Goal: Task Accomplishment & Management: Use online tool/utility

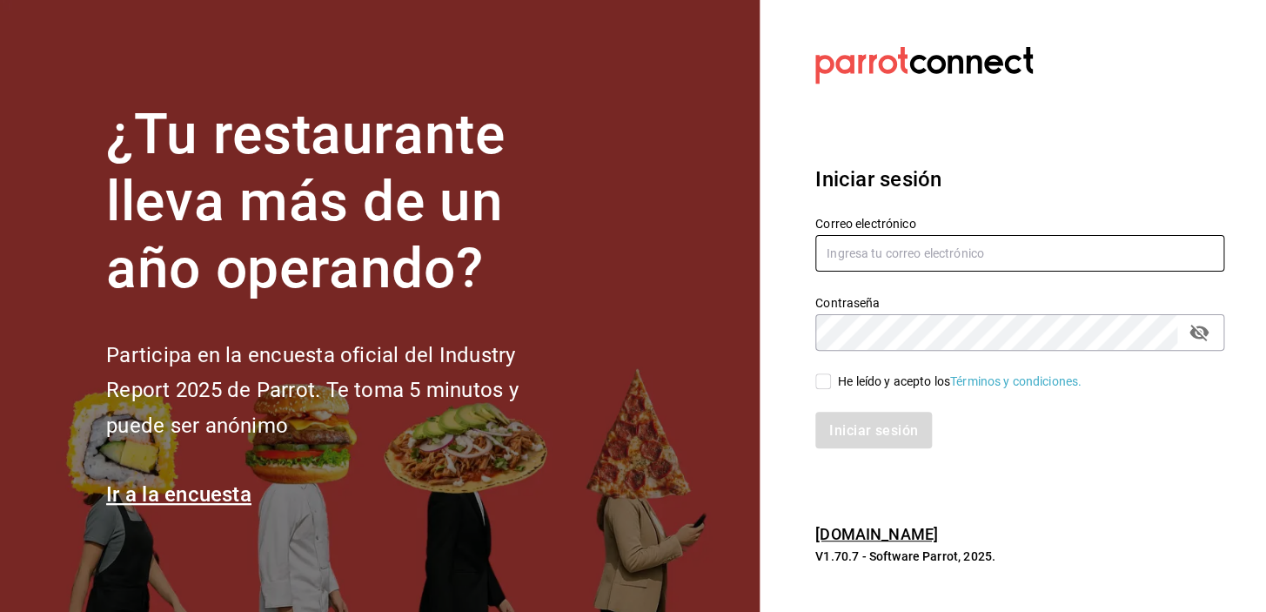
type input "[EMAIL_ADDRESS][DOMAIN_NAME]"
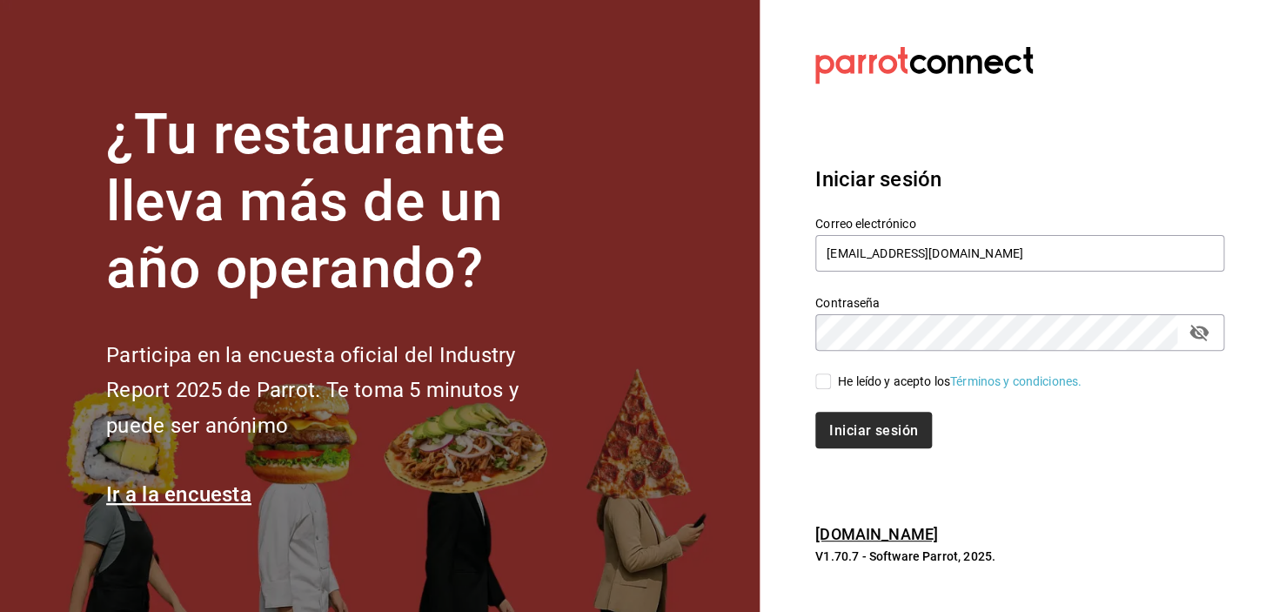
drag, startPoint x: 820, startPoint y: 373, endPoint x: 841, endPoint y: 430, distance: 60.6
click at [825, 374] on input "He leído y acepto los Términos y condiciones." at bounding box center [823, 381] width 16 height 16
checkbox input "true"
click at [842, 426] on font "Iniciar sesión" at bounding box center [874, 429] width 89 height 17
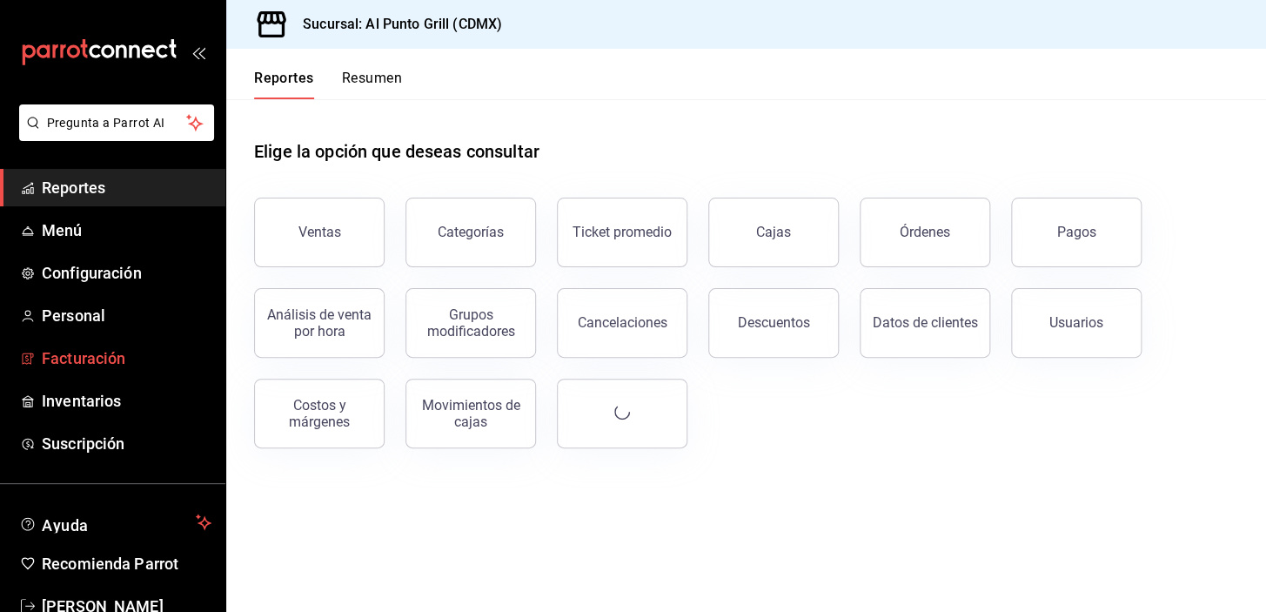
click at [138, 365] on span "Facturación" at bounding box center [127, 357] width 170 height 23
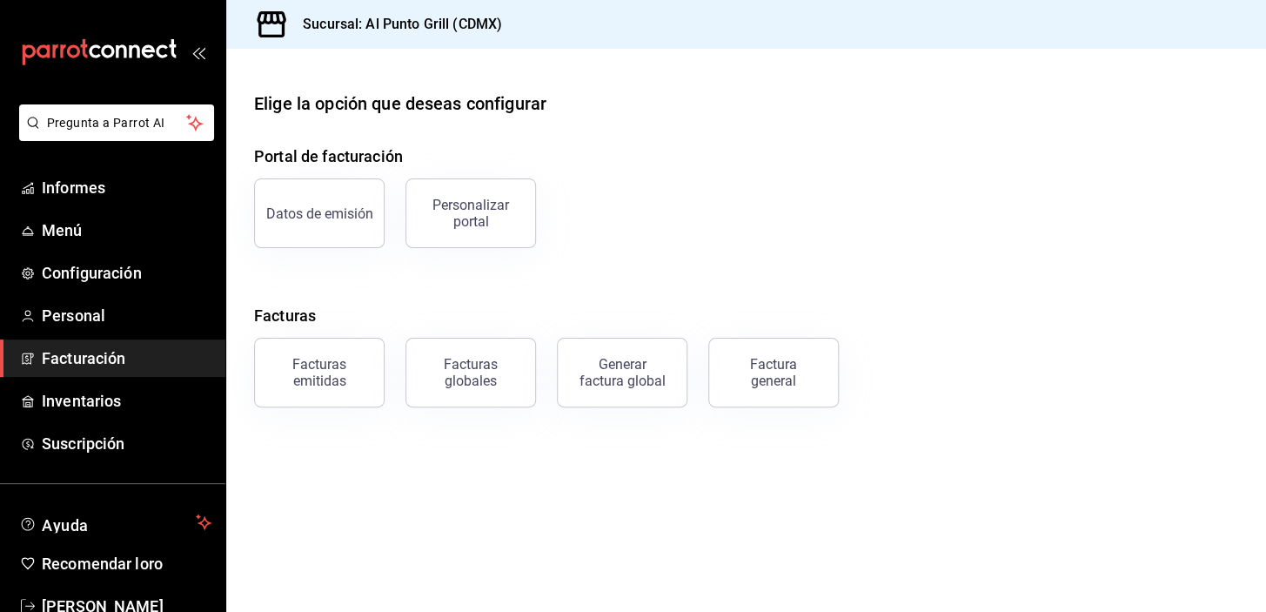
click at [767, 356] on button "Factura general" at bounding box center [773, 373] width 131 height 70
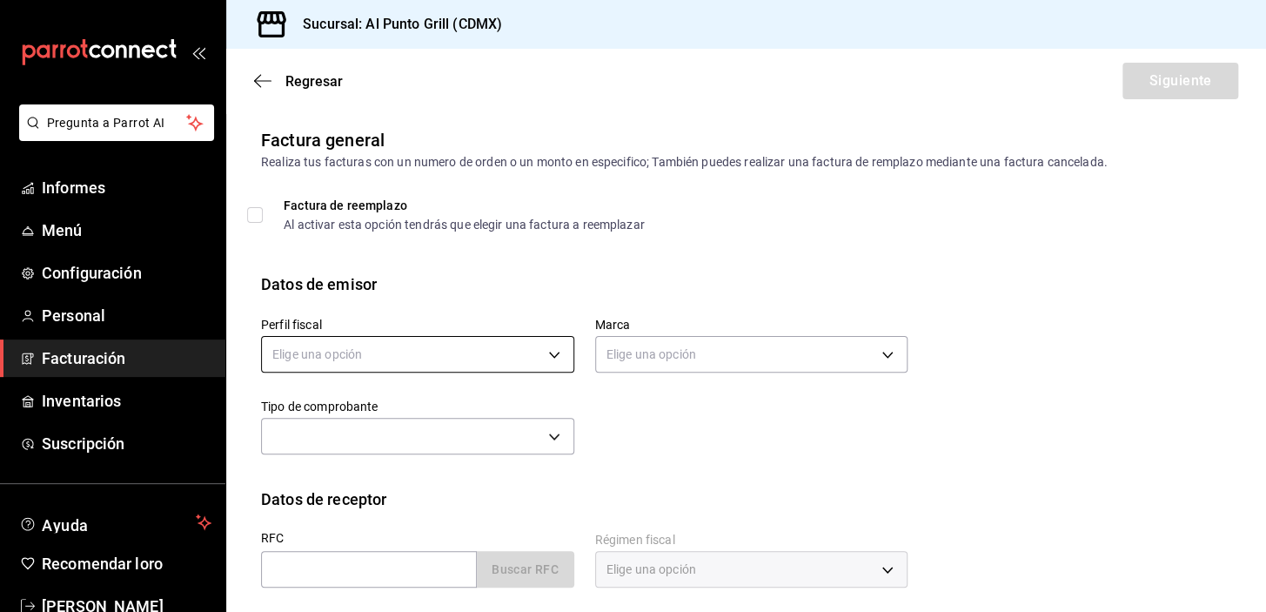
click at [443, 347] on body "Pregunta a Parrot AI Informes Menú Configuración Personal Facturación Inventari…" at bounding box center [633, 306] width 1266 height 612
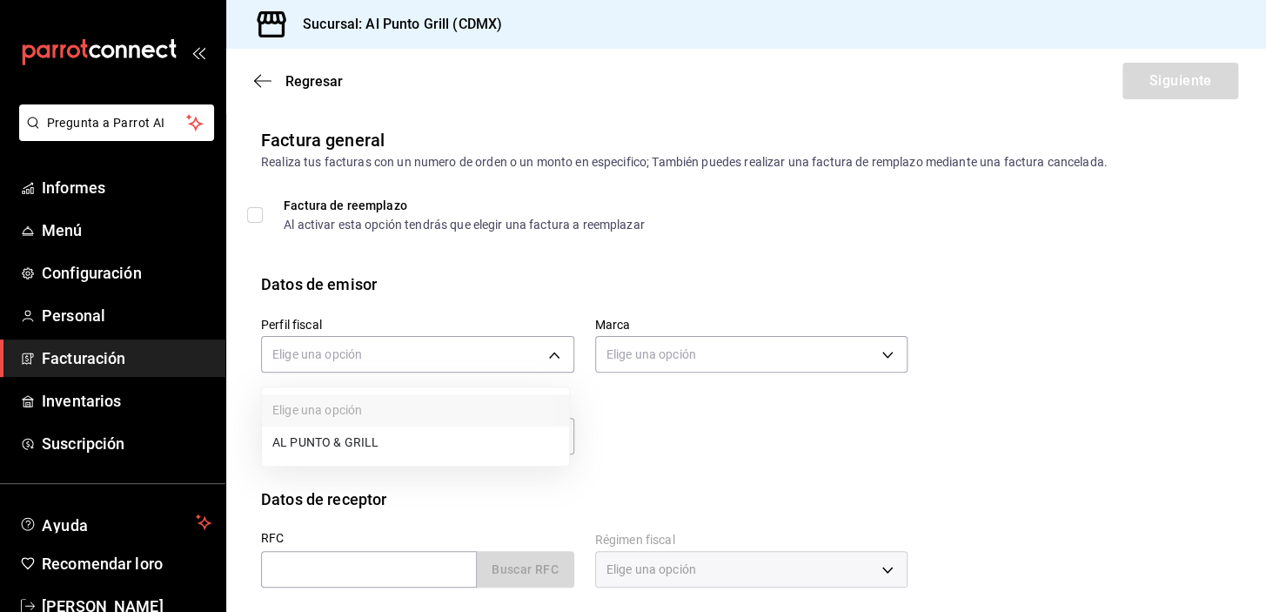
click at [308, 442] on li "AL PUNTO & GRILL" at bounding box center [415, 442] width 307 height 32
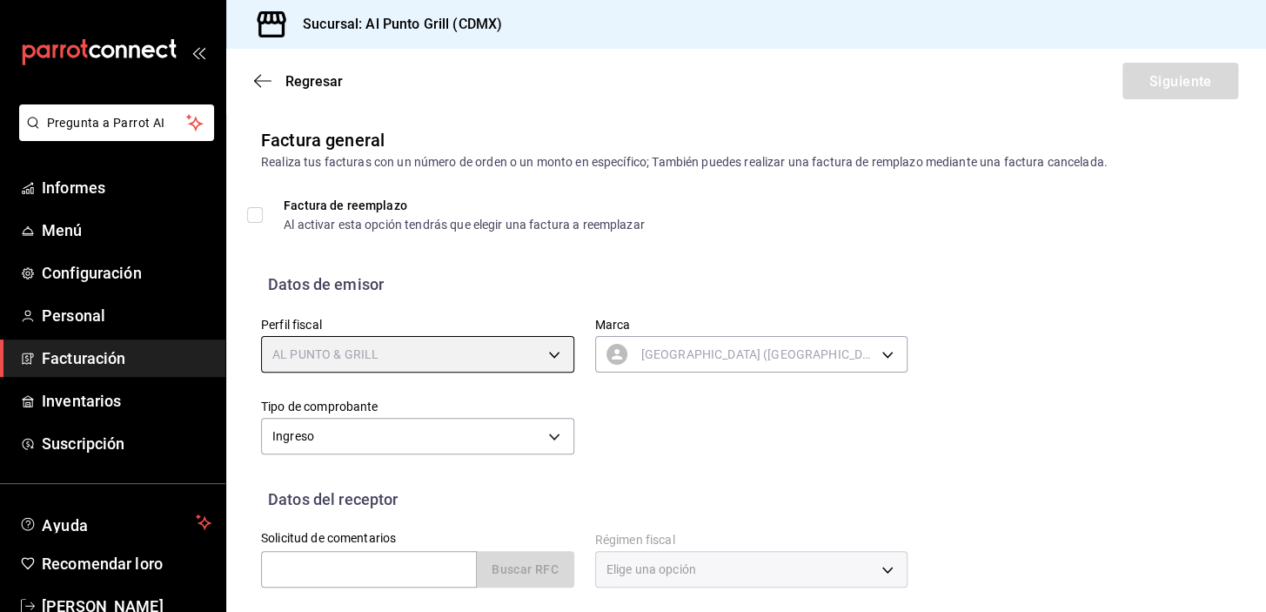
type input "711c2bc8-79b3-43e0-95de-ea7f23beadbf"
type input "359452a4-77df-4a2a-96d1-dbb27ae34e49"
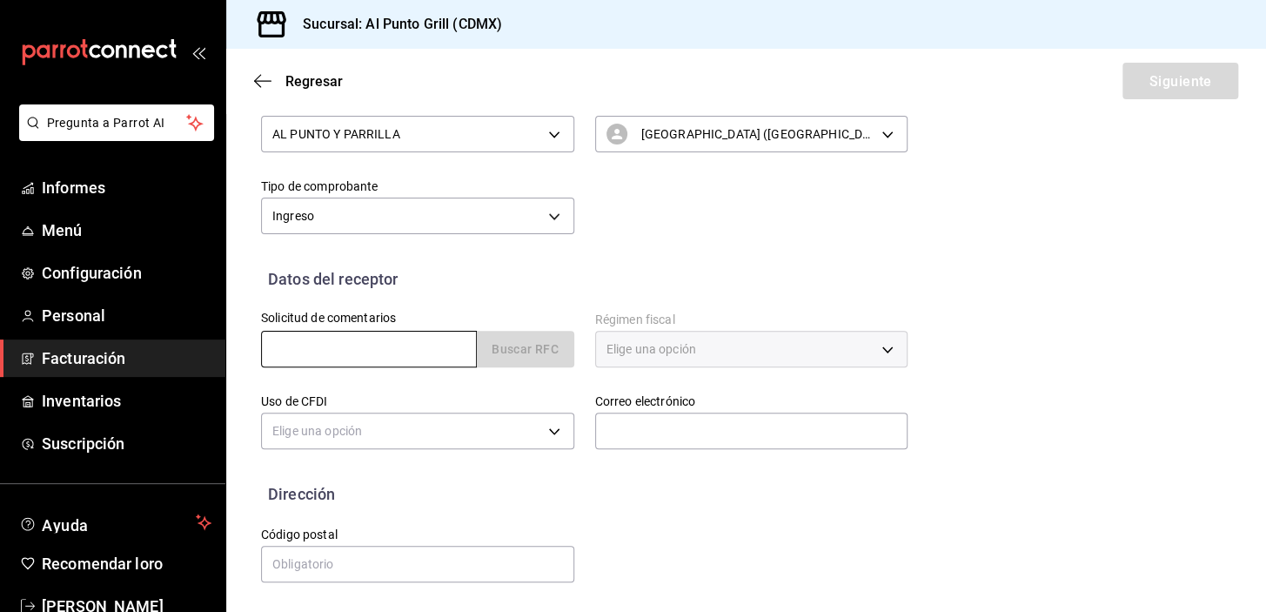
click at [337, 339] on input "text" at bounding box center [369, 349] width 216 height 37
type input "O"
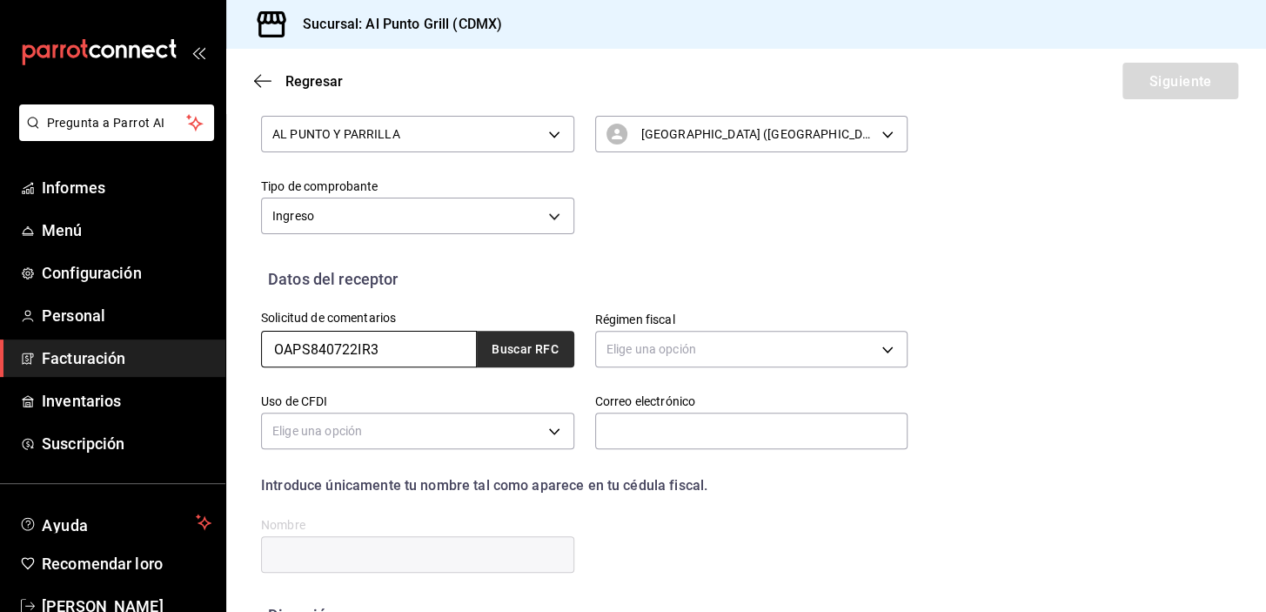
type input "OAPS840722IR3"
click at [500, 351] on font "Buscar RFC" at bounding box center [525, 350] width 67 height 14
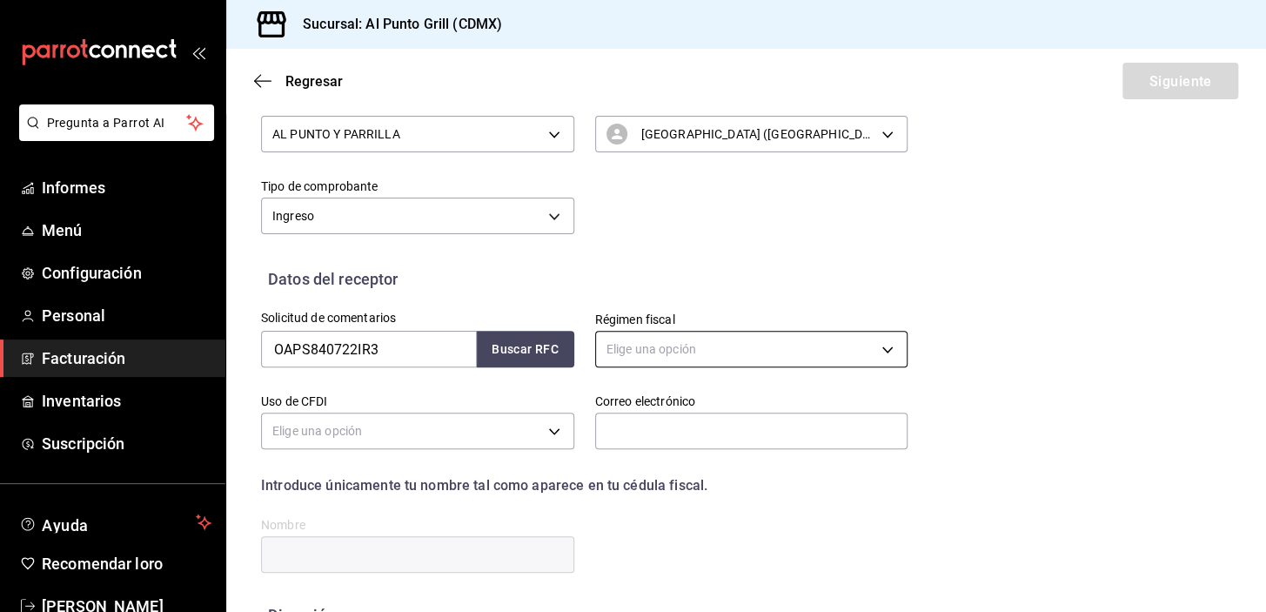
click at [652, 348] on body "Pregunta a Parrot AI Informes Menú Configuración Personal Facturación Inventari…" at bounding box center [633, 306] width 1266 height 612
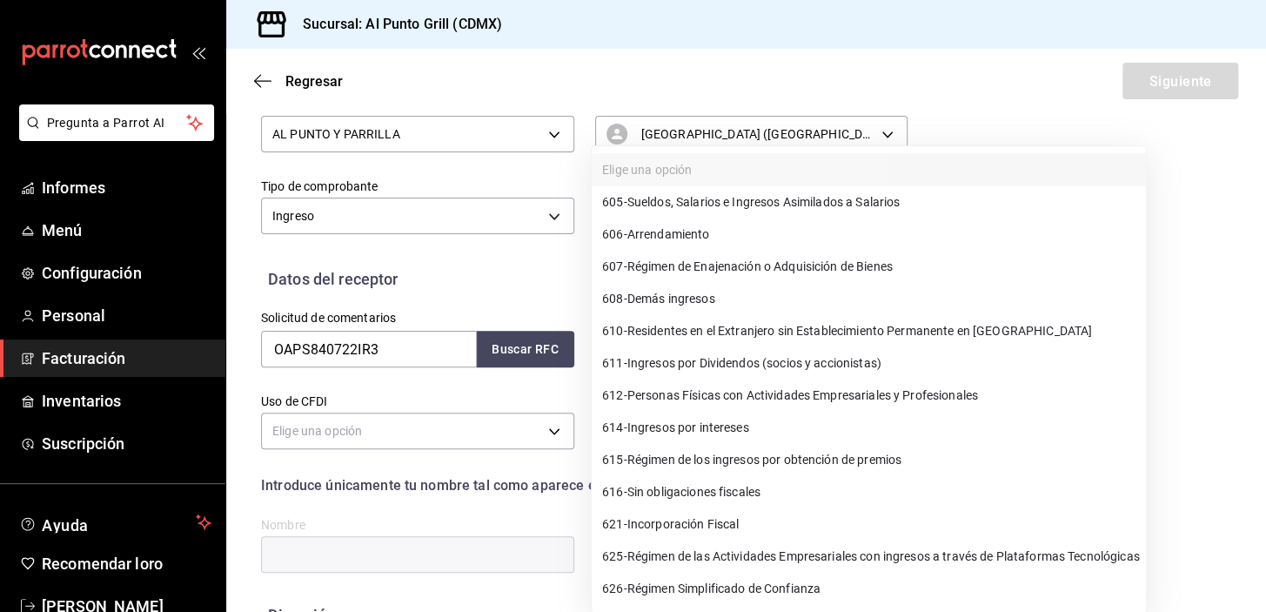
click at [683, 586] on font "Régimen Simplificado de Confianza" at bounding box center [723, 588] width 193 height 14
type input "626"
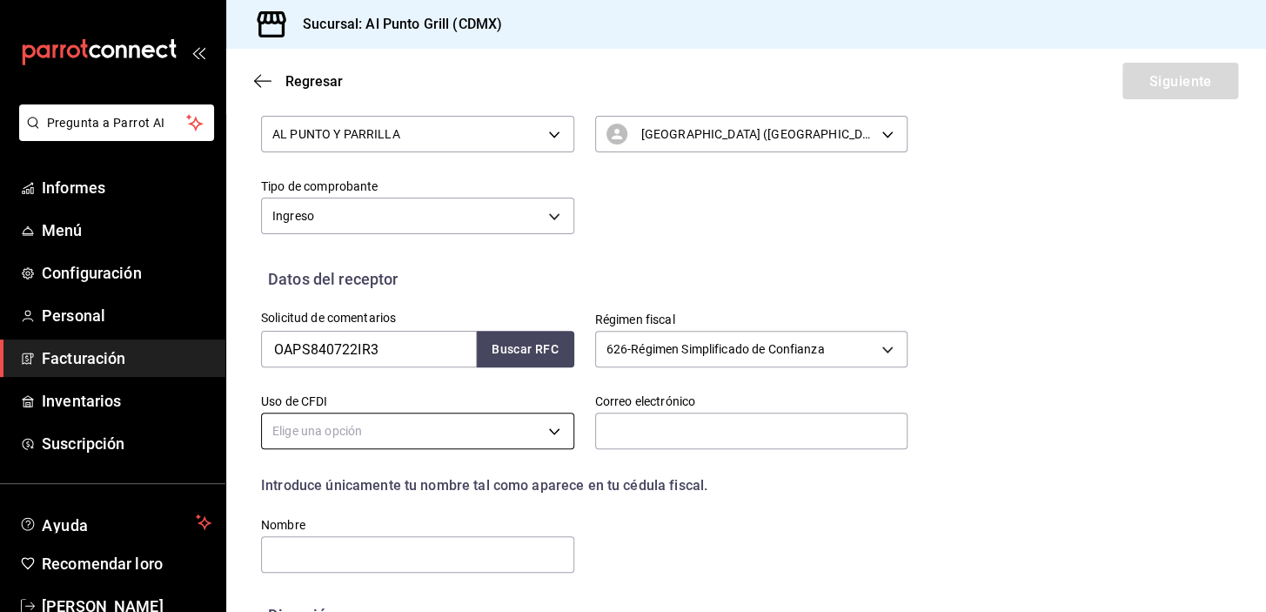
click at [376, 428] on body "Pregunta a Parrot AI Informes Menú Configuración Personal Facturación Inventari…" at bounding box center [633, 306] width 1266 height 612
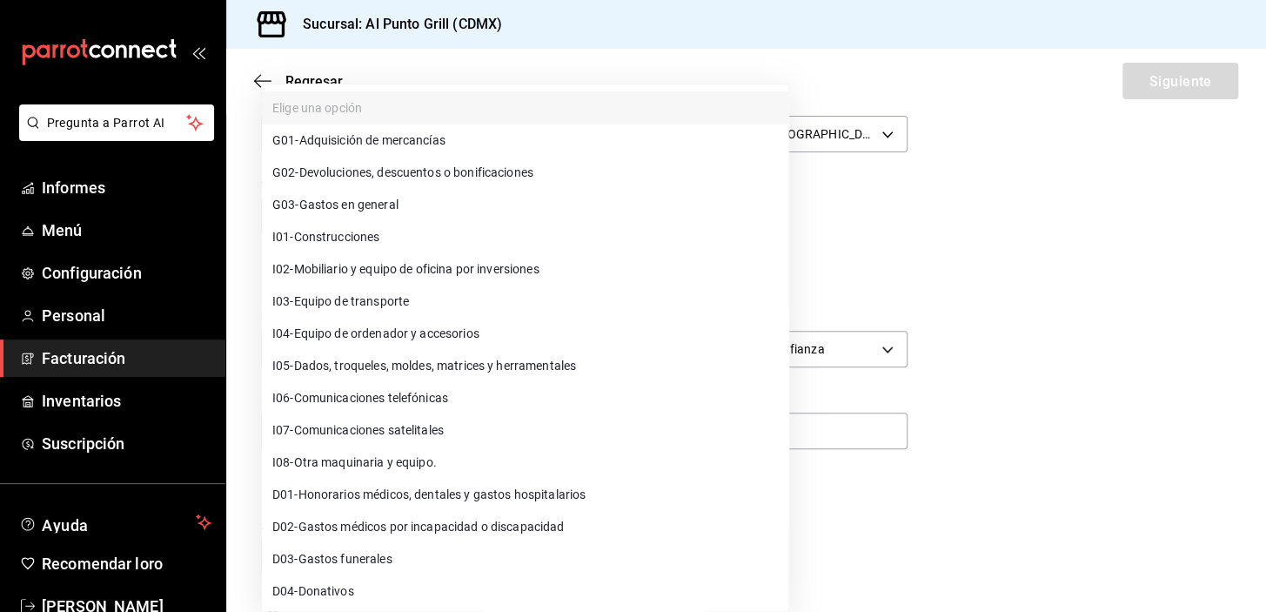
click at [338, 200] on font "Gastos en general" at bounding box center [348, 205] width 99 height 14
type input "G03"
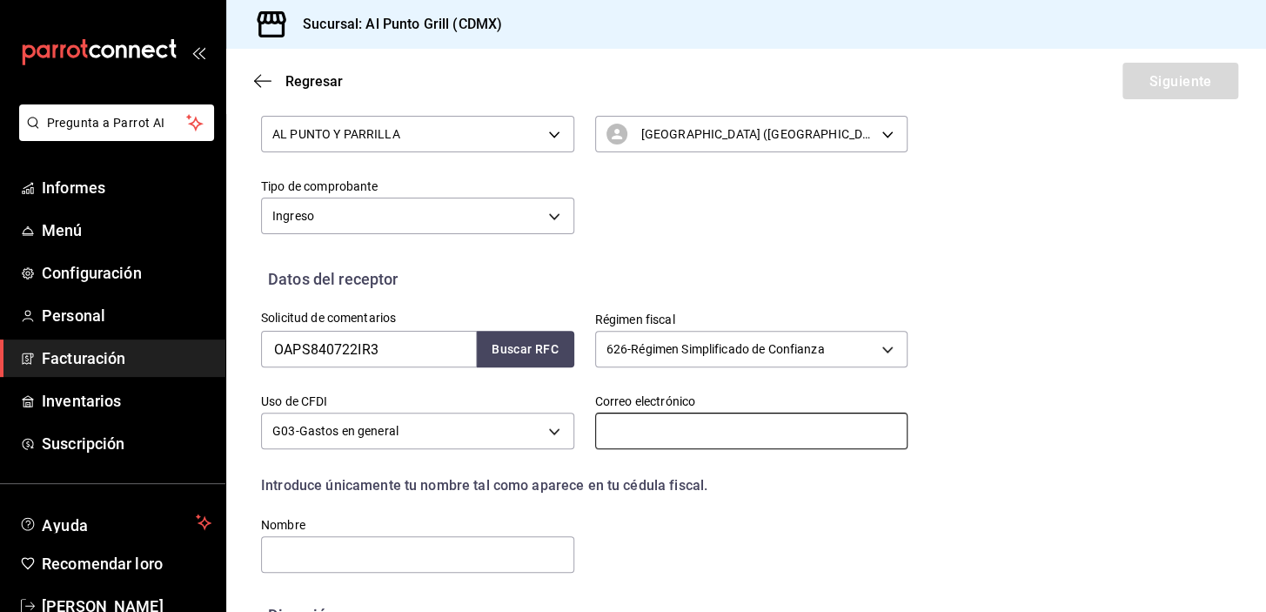
click at [630, 427] on input "text" at bounding box center [751, 430] width 313 height 37
type input "E"
type input "[EMAIL_ADDRESS][DOMAIN_NAME]"
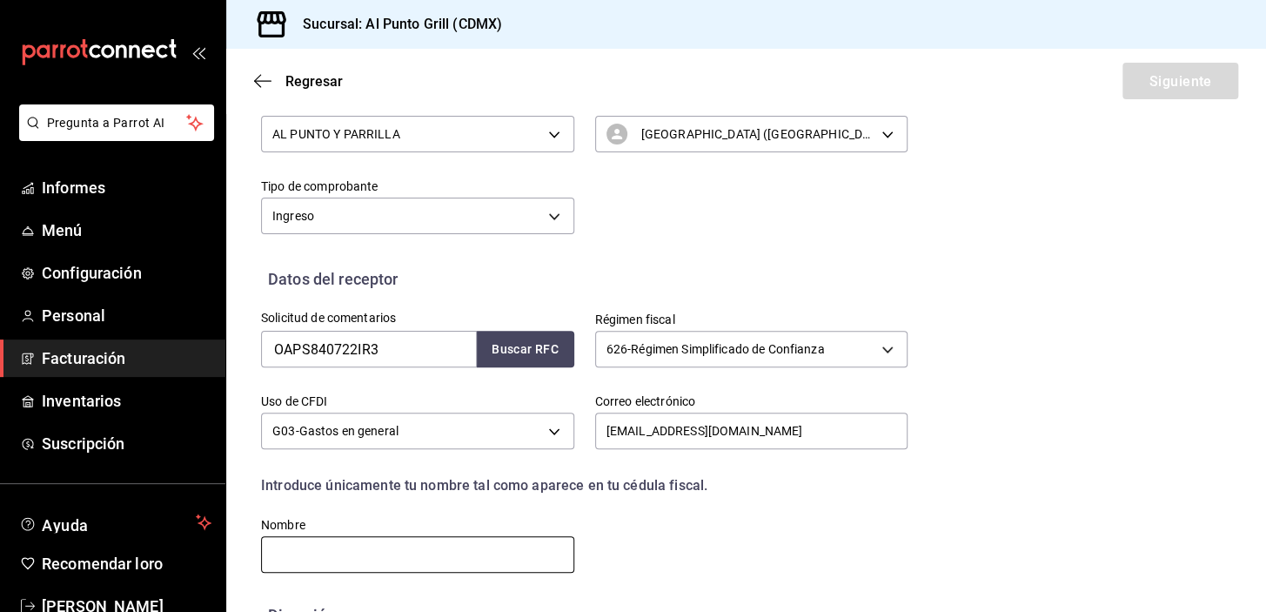
click at [441, 563] on input "text" at bounding box center [417, 554] width 313 height 37
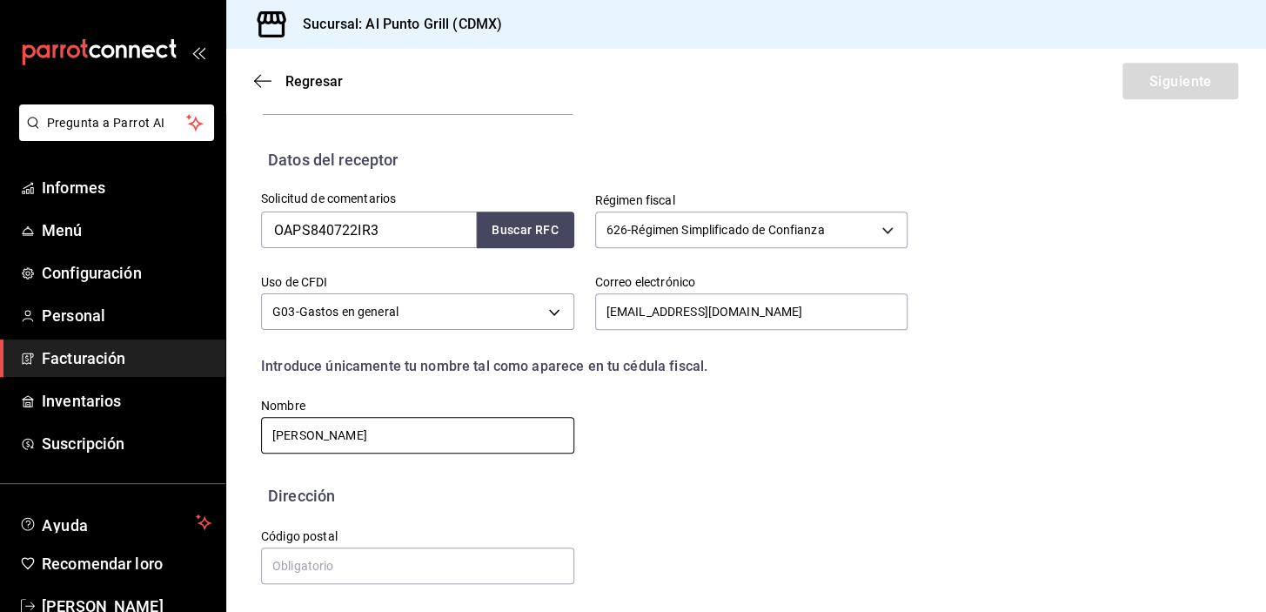
scroll to position [341, 0]
type input "[PERSON_NAME]"
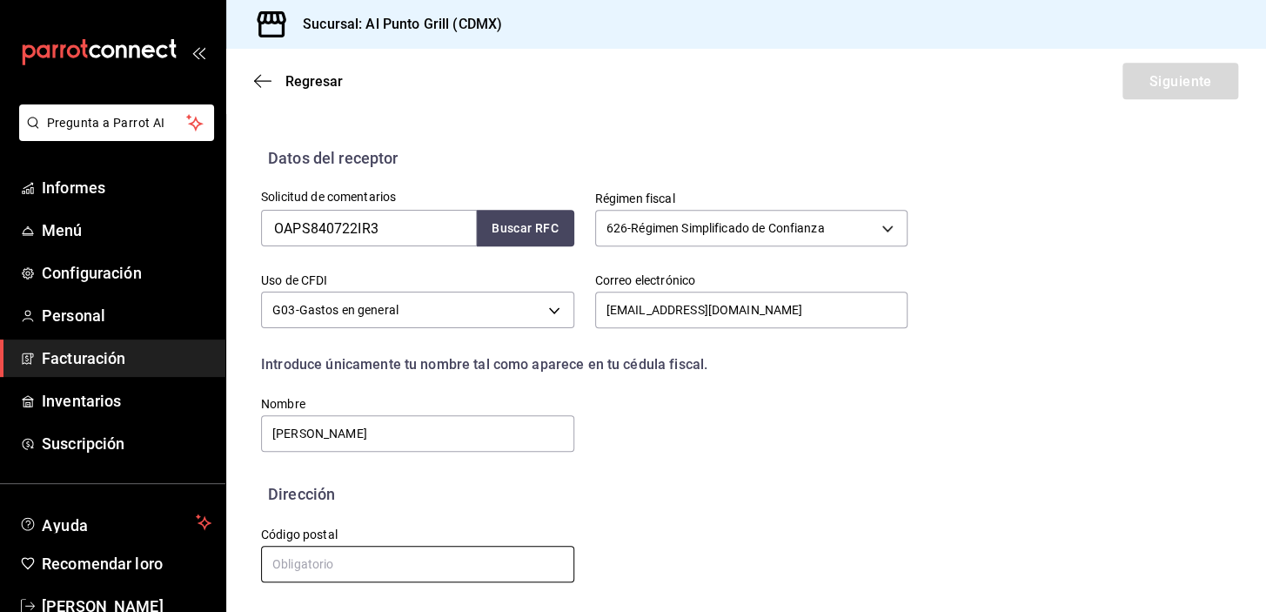
click at [296, 553] on input "text" at bounding box center [417, 564] width 313 height 37
type input "54769"
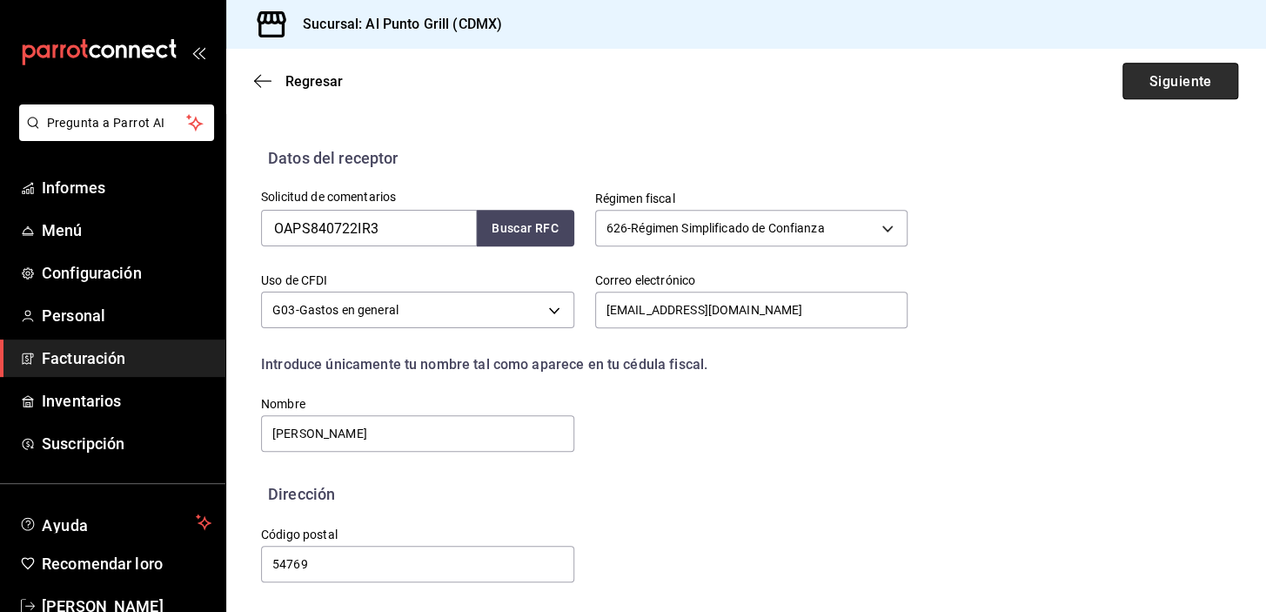
click at [1124, 70] on button "Siguiente" at bounding box center [1180, 81] width 116 height 37
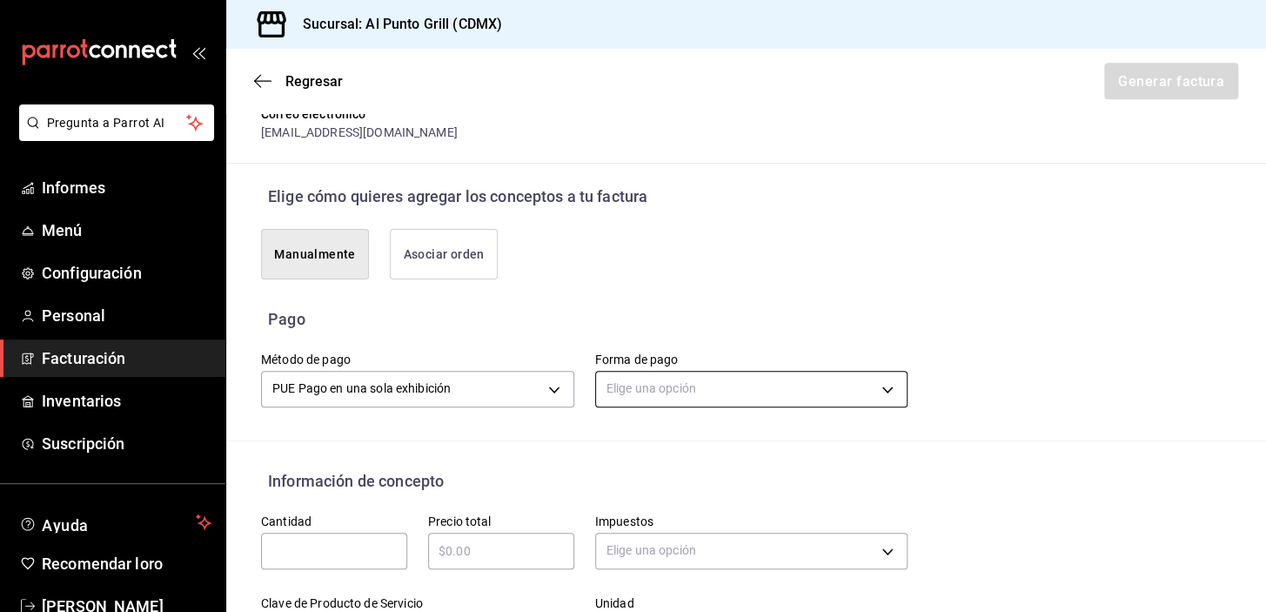
click at [740, 409] on body "Pregunta a Parrot AI Informes Menú Configuración Personal Facturación Inventari…" at bounding box center [633, 306] width 1266 height 612
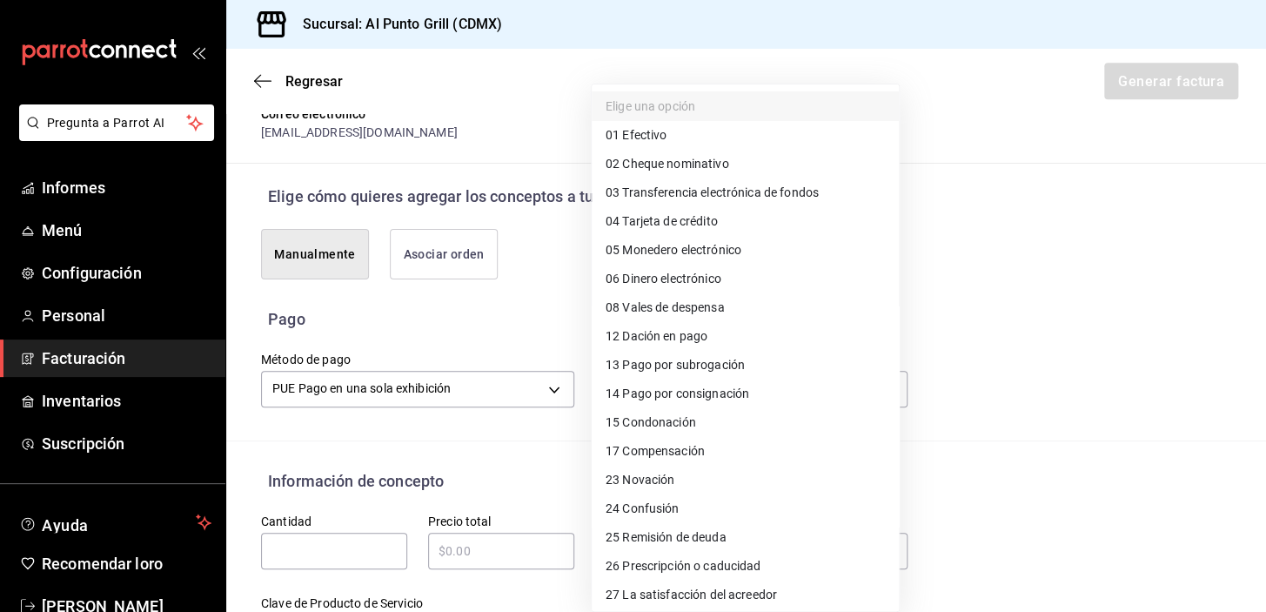
click at [705, 219] on font "Tarjeta de crédito" at bounding box center [669, 221] width 95 height 14
type input "04"
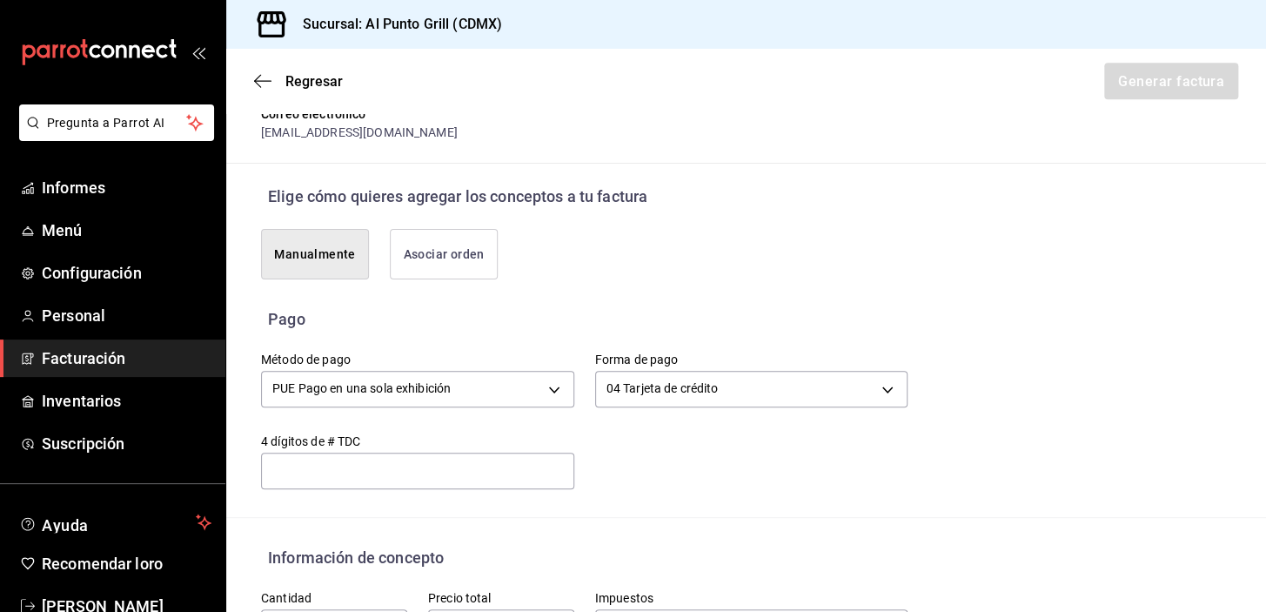
click at [414, 481] on input "text" at bounding box center [417, 470] width 313 height 21
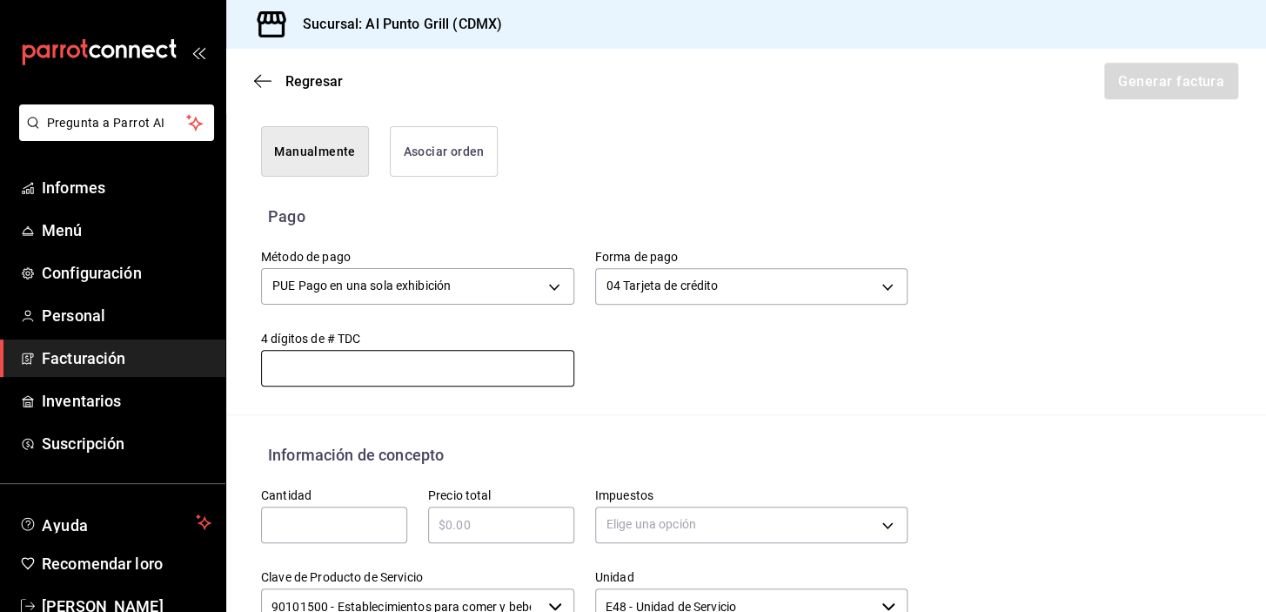
scroll to position [579, 0]
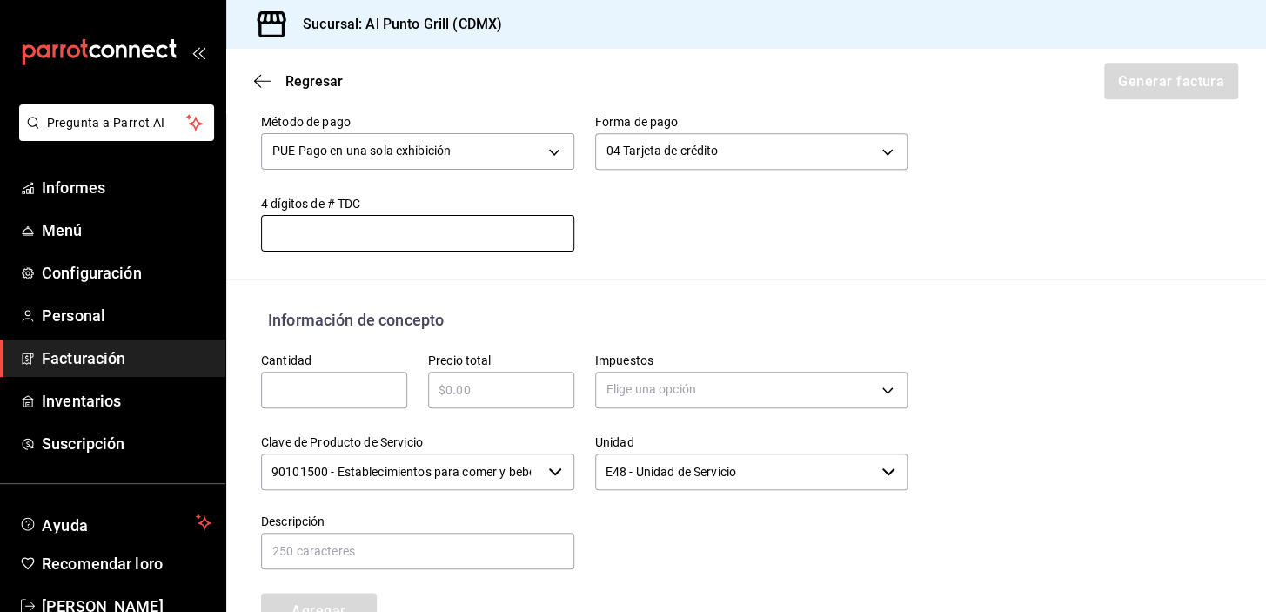
click at [325, 400] on input "text" at bounding box center [334, 389] width 146 height 21
type input "1"
click at [471, 400] on input "text" at bounding box center [501, 389] width 146 height 21
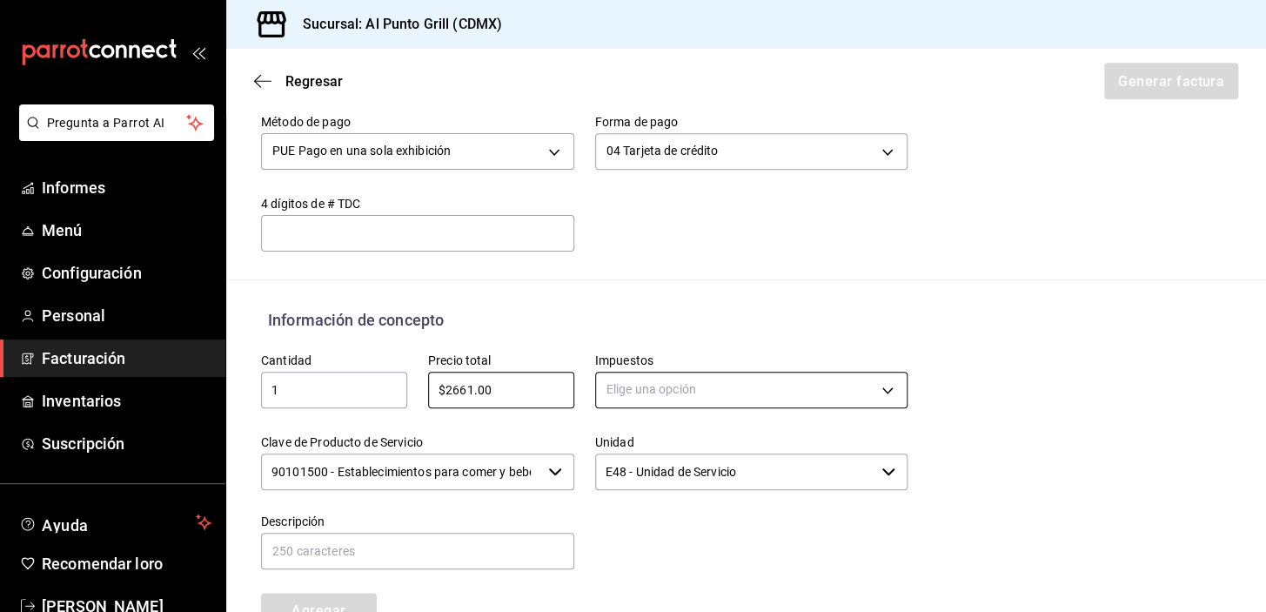
type input "$2661.00"
click at [731, 410] on body "Pregunta a Parrot AI Informes Menú Configuración Personal Facturación Inventari…" at bounding box center [633, 306] width 1266 height 612
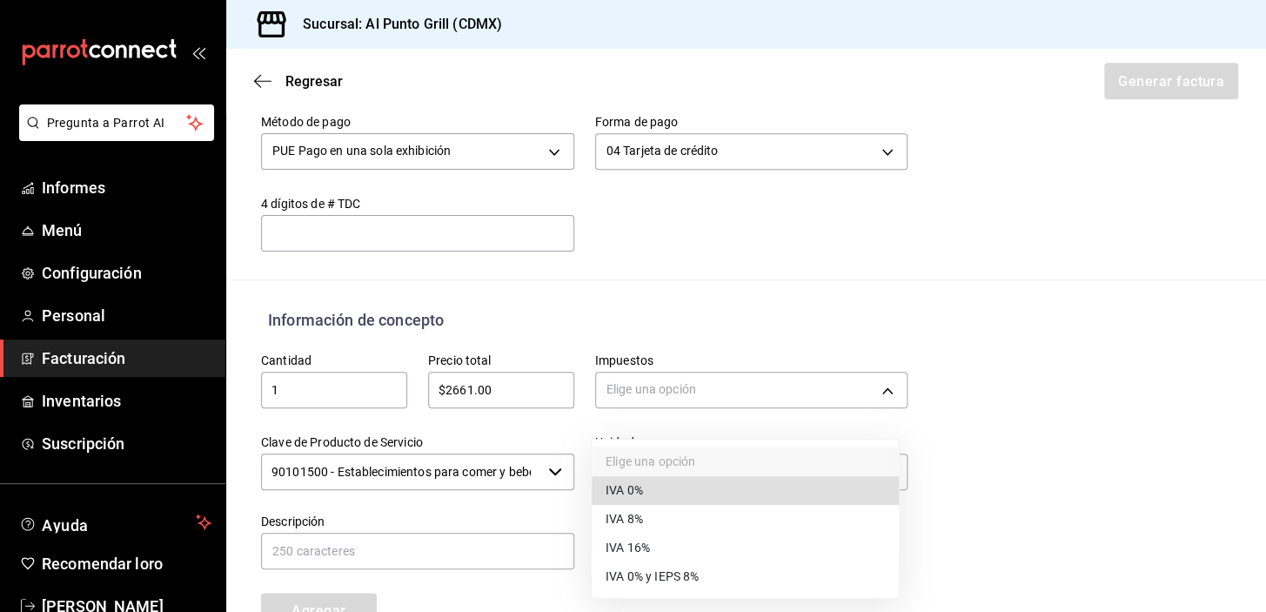
click at [638, 543] on font "IVA 16%" at bounding box center [628, 547] width 44 height 14
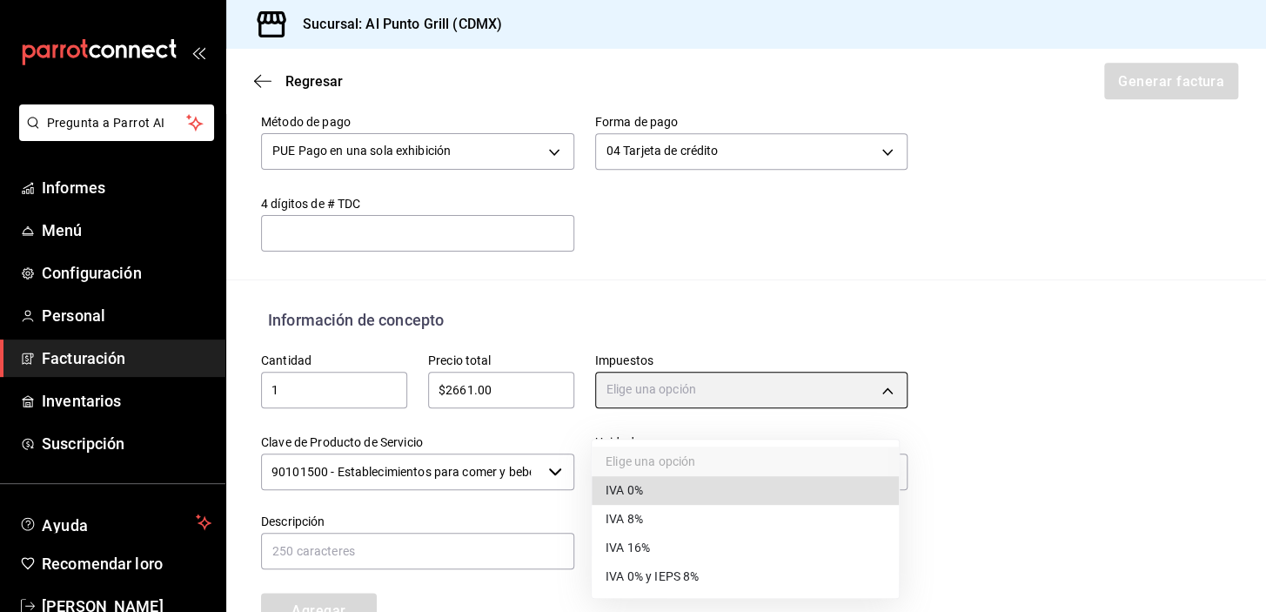
type input "IVA_16"
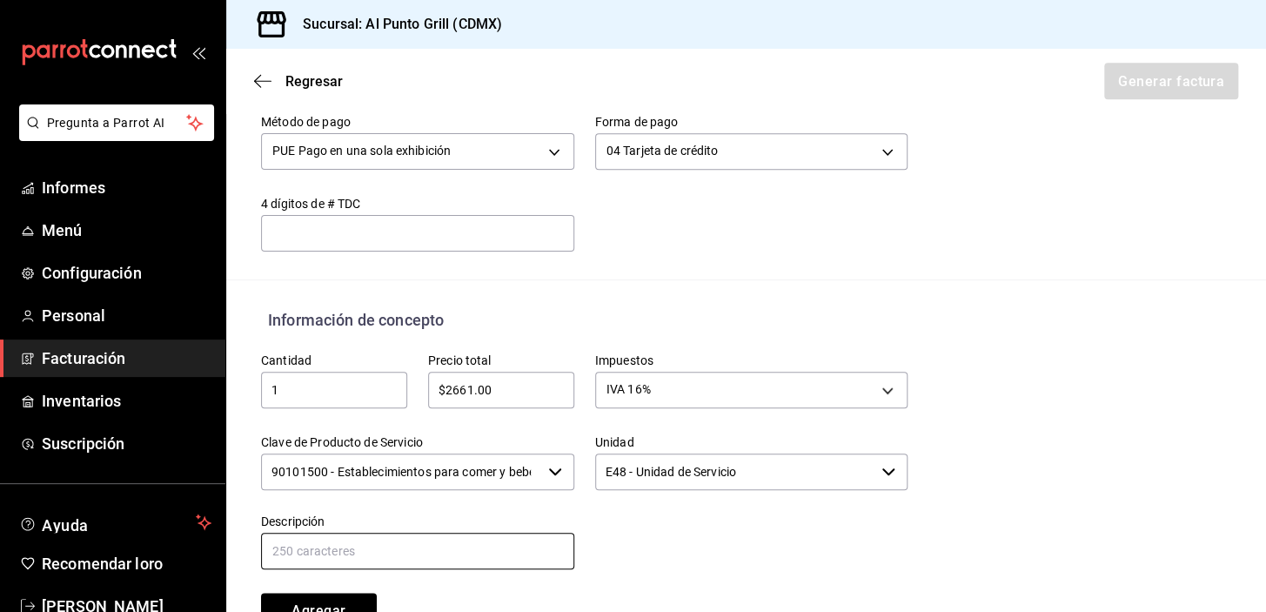
click at [432, 559] on input "text" at bounding box center [417, 551] width 313 height 37
type input "CONSUMO DE ALIMENTOS Y BEBIDAS"
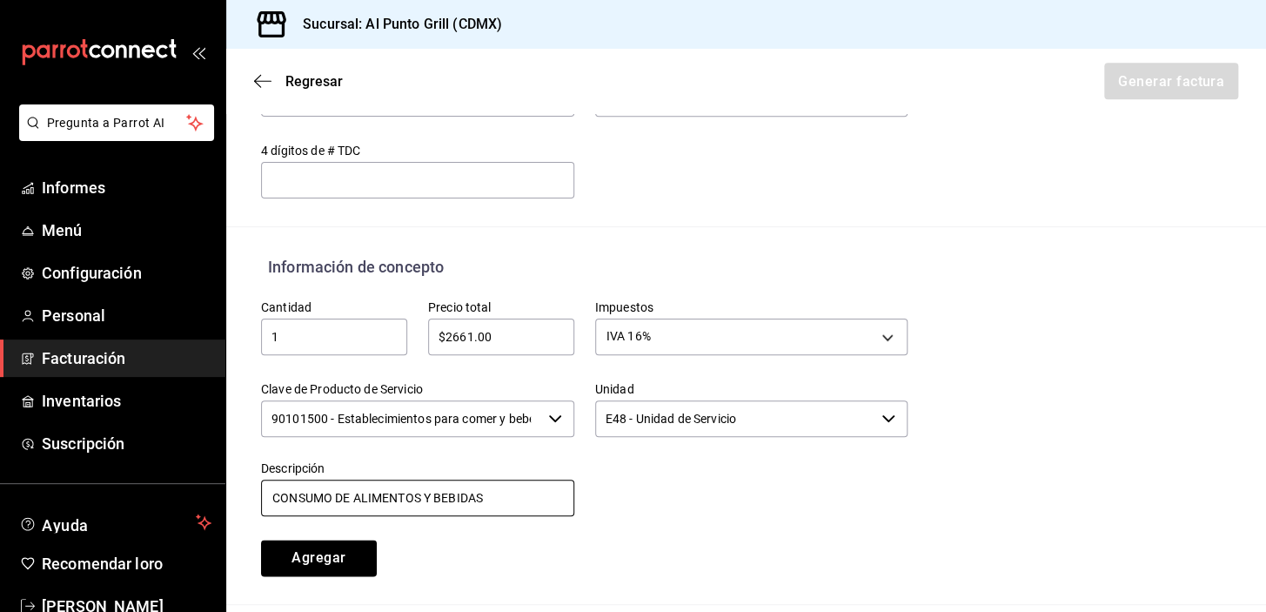
scroll to position [816, 0]
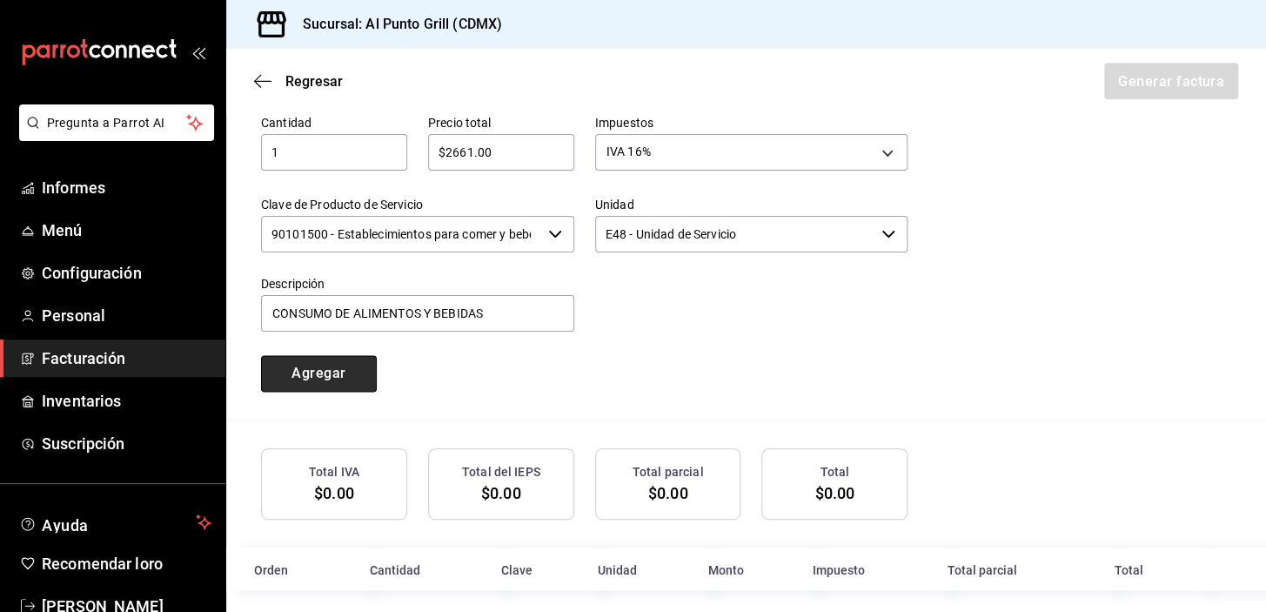
click at [322, 381] on font "Agregar" at bounding box center [319, 373] width 54 height 17
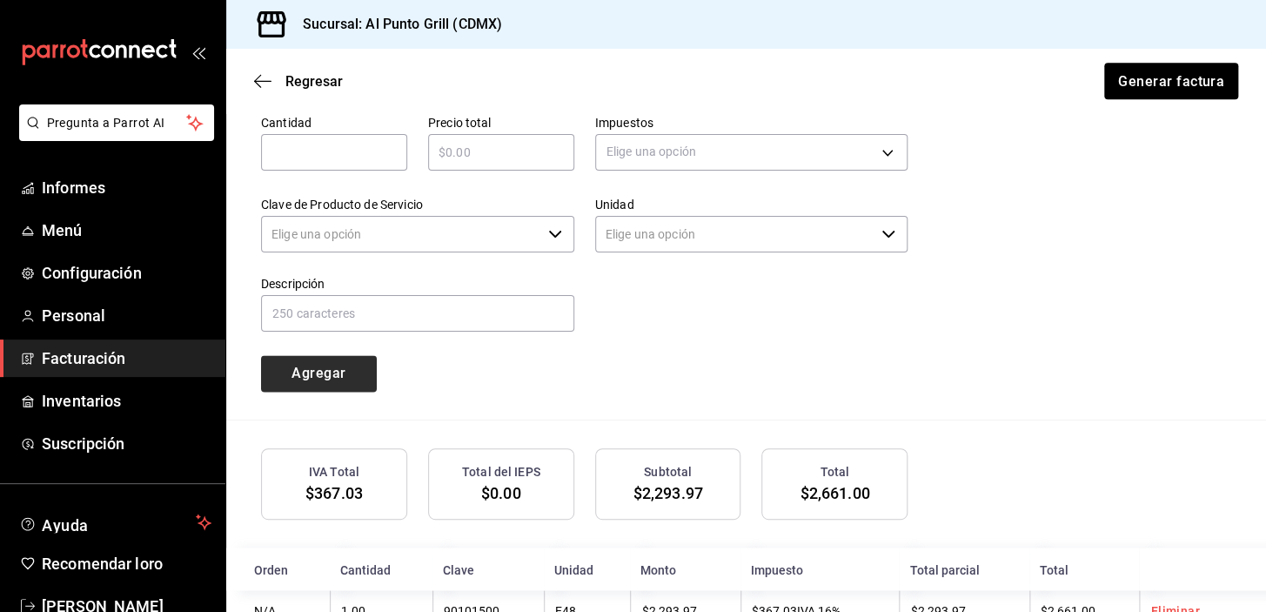
type input "90101500 - Establecimientos para comer y beber"
type input "E48 - Unidad de Servicio"
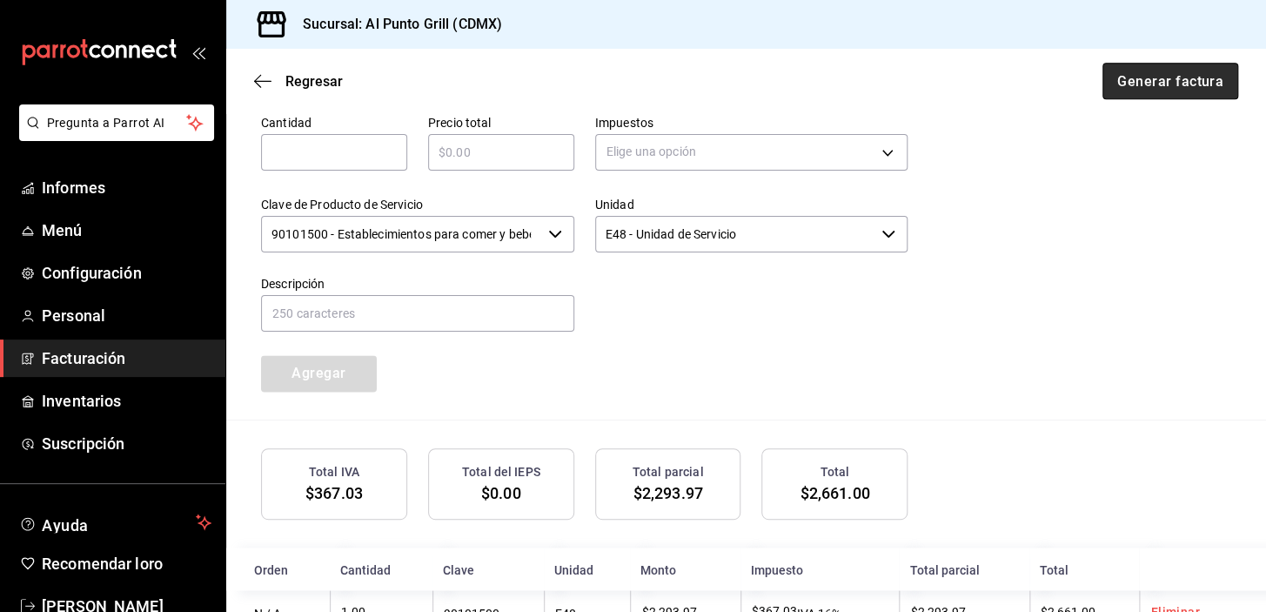
click at [1180, 70] on button "Generar factura" at bounding box center [1170, 81] width 136 height 37
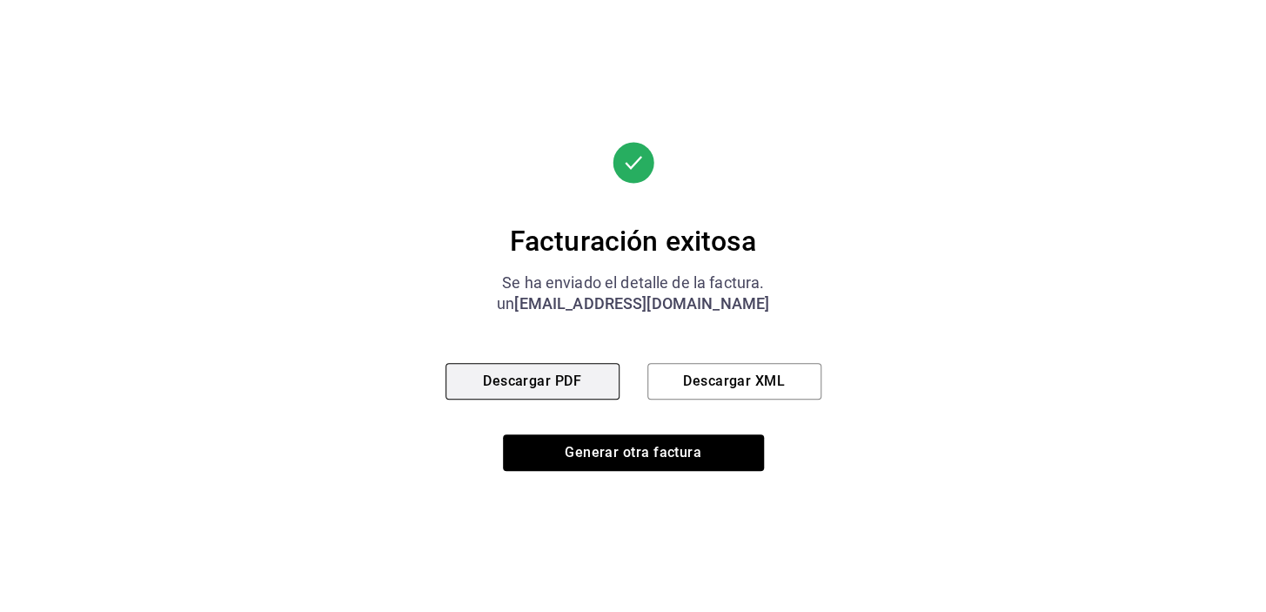
click at [506, 369] on button "Descargar PDF" at bounding box center [533, 381] width 174 height 37
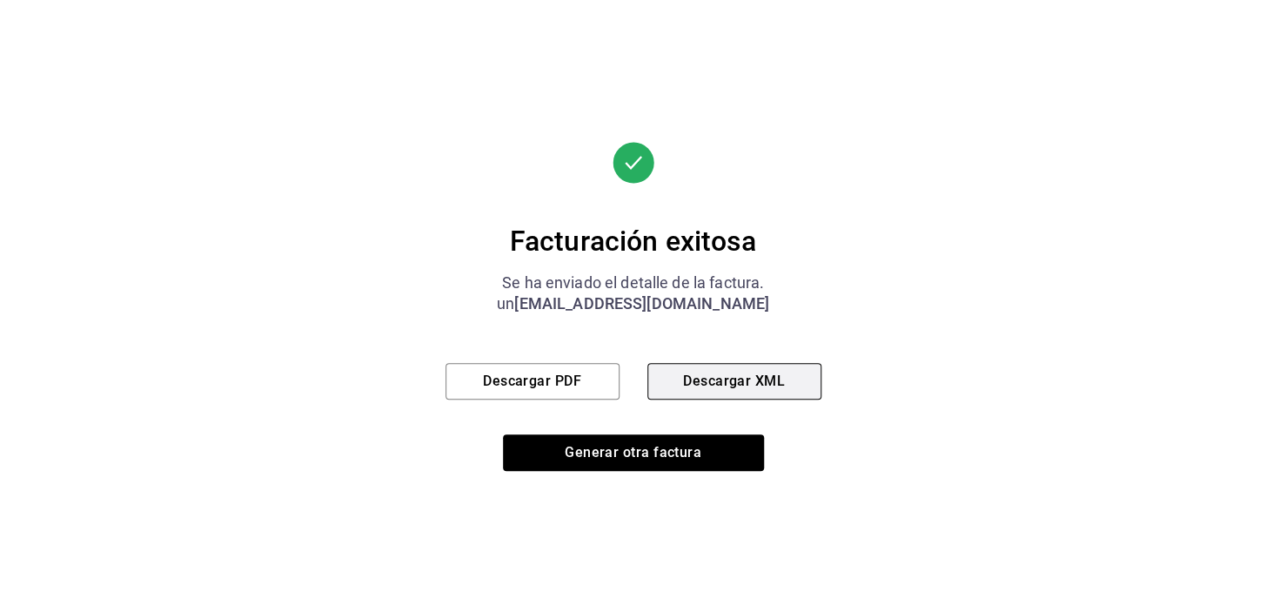
click at [747, 365] on button "Descargar XML" at bounding box center [734, 381] width 174 height 37
